Goal: Task Accomplishment & Management: Manage account settings

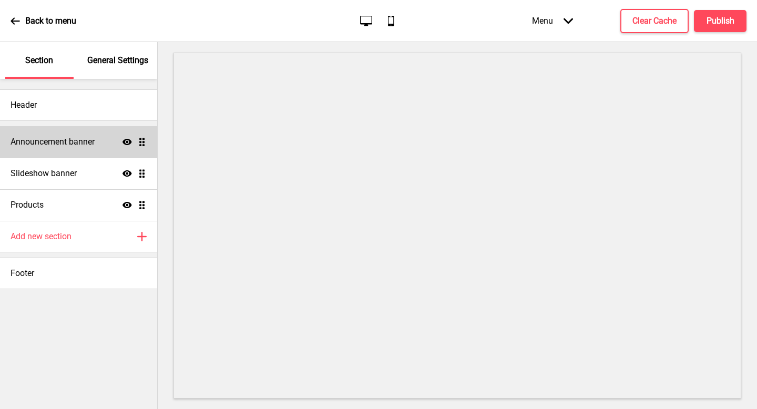
click at [89, 142] on h4 "Announcement banner" at bounding box center [53, 142] width 84 height 12
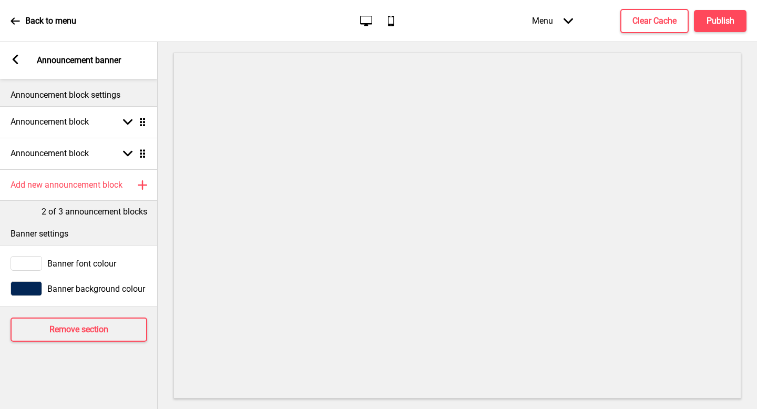
click at [16, 50] on div "Arrow left Announcement banner" at bounding box center [79, 60] width 158 height 37
click at [14, 60] on icon at bounding box center [16, 59] width 6 height 9
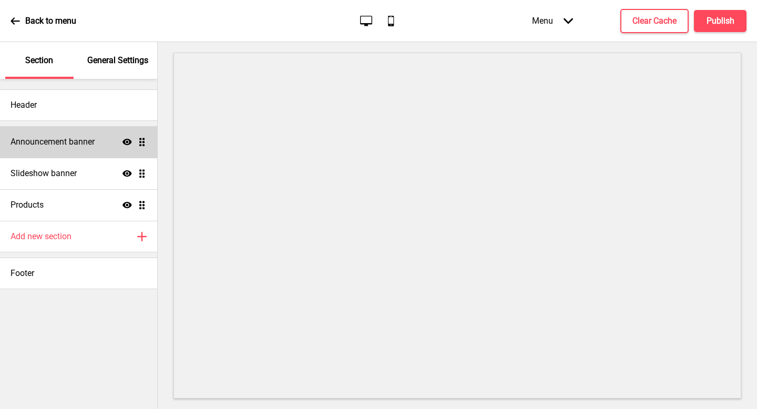
click at [84, 147] on h4 "Announcement banner" at bounding box center [53, 142] width 84 height 12
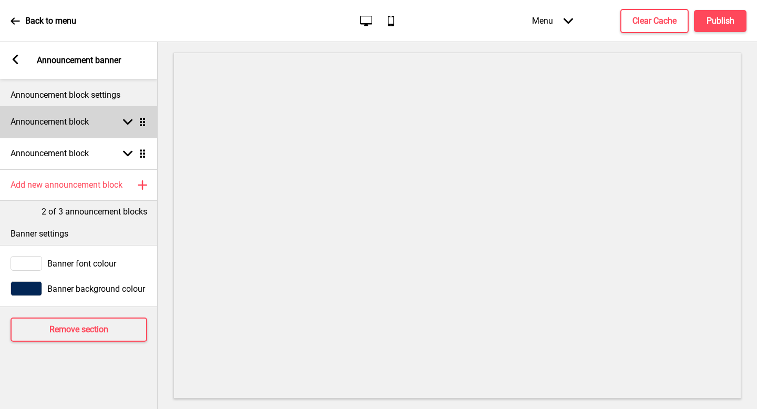
click at [86, 127] on h4 "Announcement block" at bounding box center [50, 122] width 78 height 12
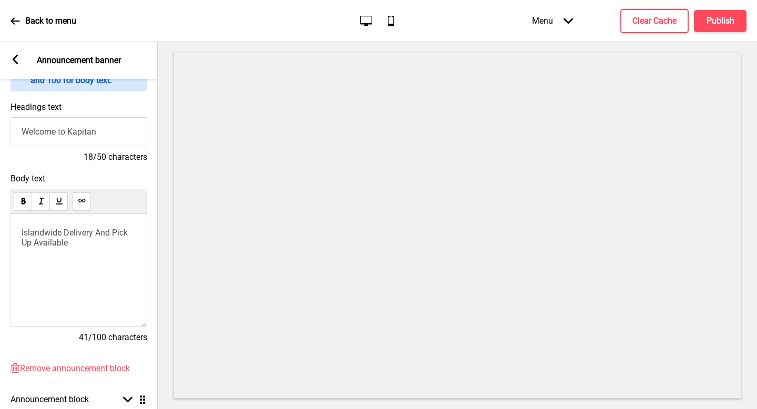
scroll to position [101, 0]
click at [85, 250] on div "Islandwide Delivery And Pick Up Available" at bounding box center [79, 271] width 137 height 113
click at [78, 239] on p "Islandwide Delivery And Pick Up Available" at bounding box center [79, 239] width 115 height 20
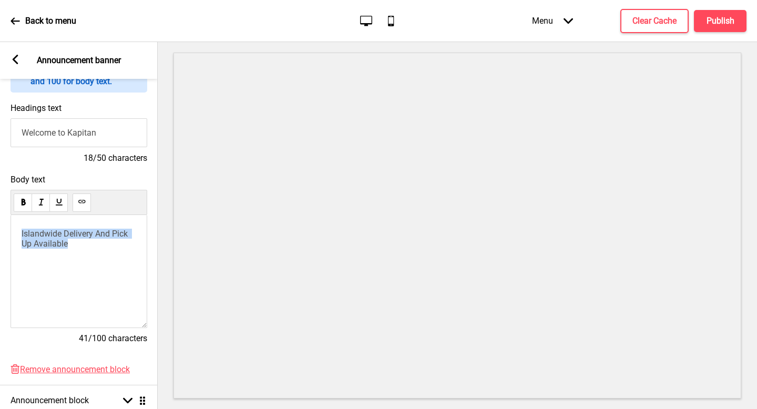
scroll to position [87, 0]
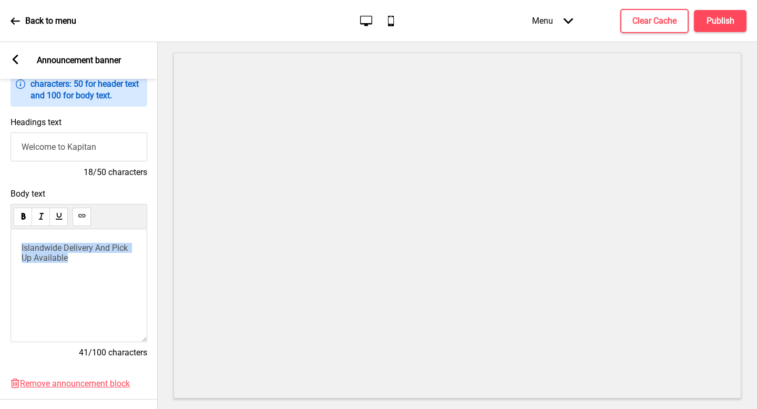
click at [83, 254] on p "Islandwide Delivery And Pick Up Available" at bounding box center [79, 253] width 115 height 20
click at [98, 246] on span "Islandwide Delivery And Pick Up Available" at bounding box center [76, 253] width 108 height 20
